Goal: Information Seeking & Learning: Understand process/instructions

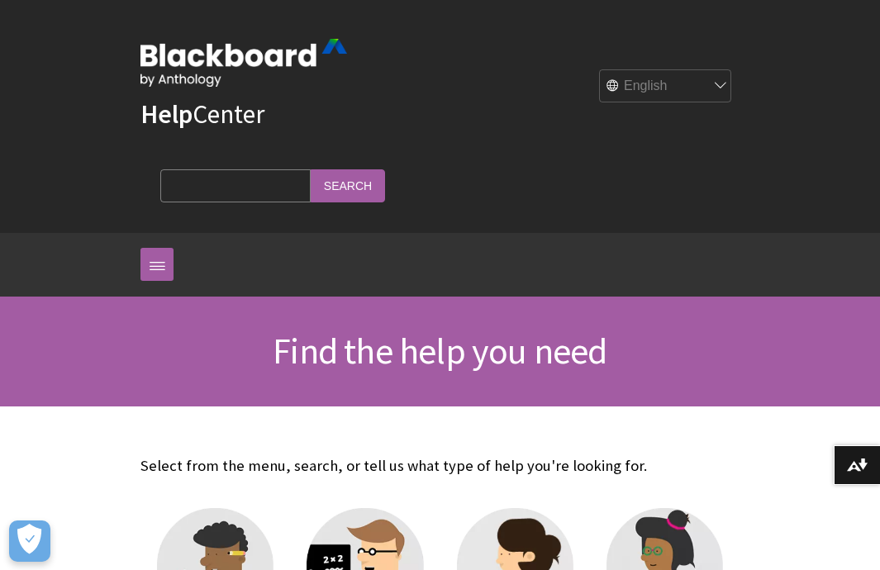
click at [311, 169] on input "Search Query" at bounding box center [235, 185] width 150 height 32
click at [311, 169] on input "Search" at bounding box center [348, 185] width 74 height 32
type input "upload group"
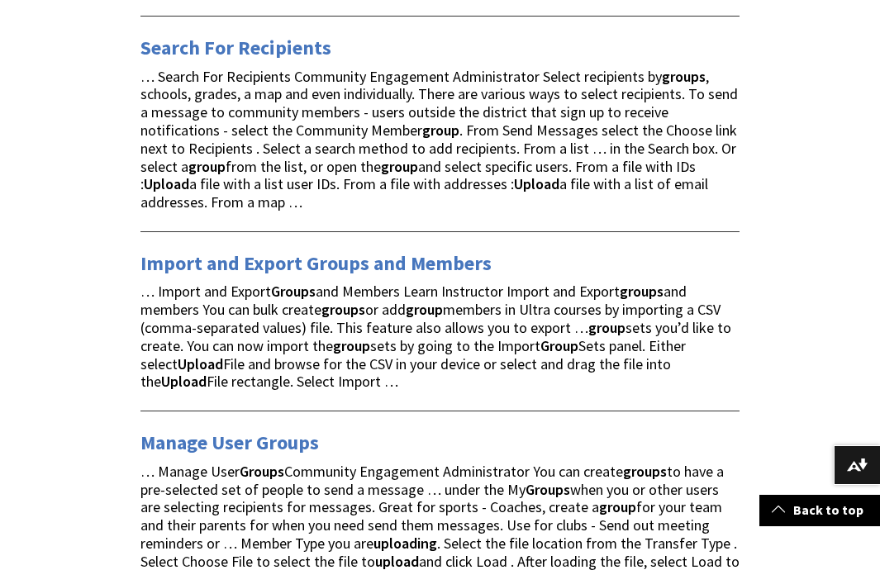
scroll to position [714, 0]
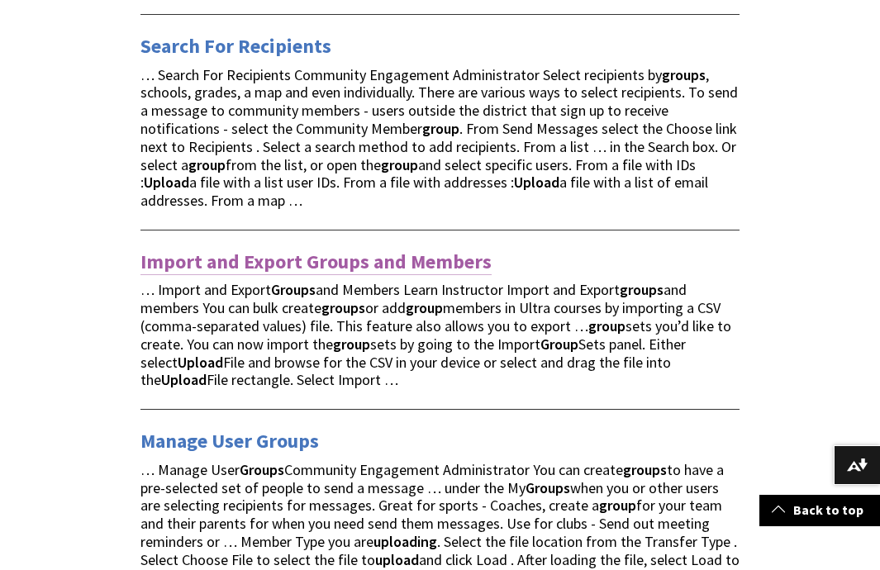
click at [350, 249] on link "Import and Export Groups and Members" at bounding box center [316, 262] width 351 height 26
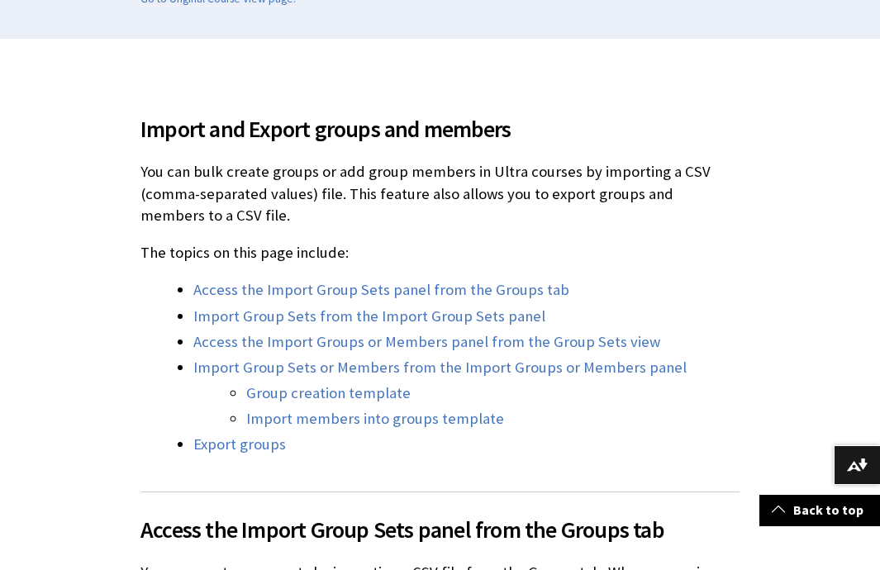
scroll to position [499, 0]
